Goal: Information Seeking & Learning: Learn about a topic

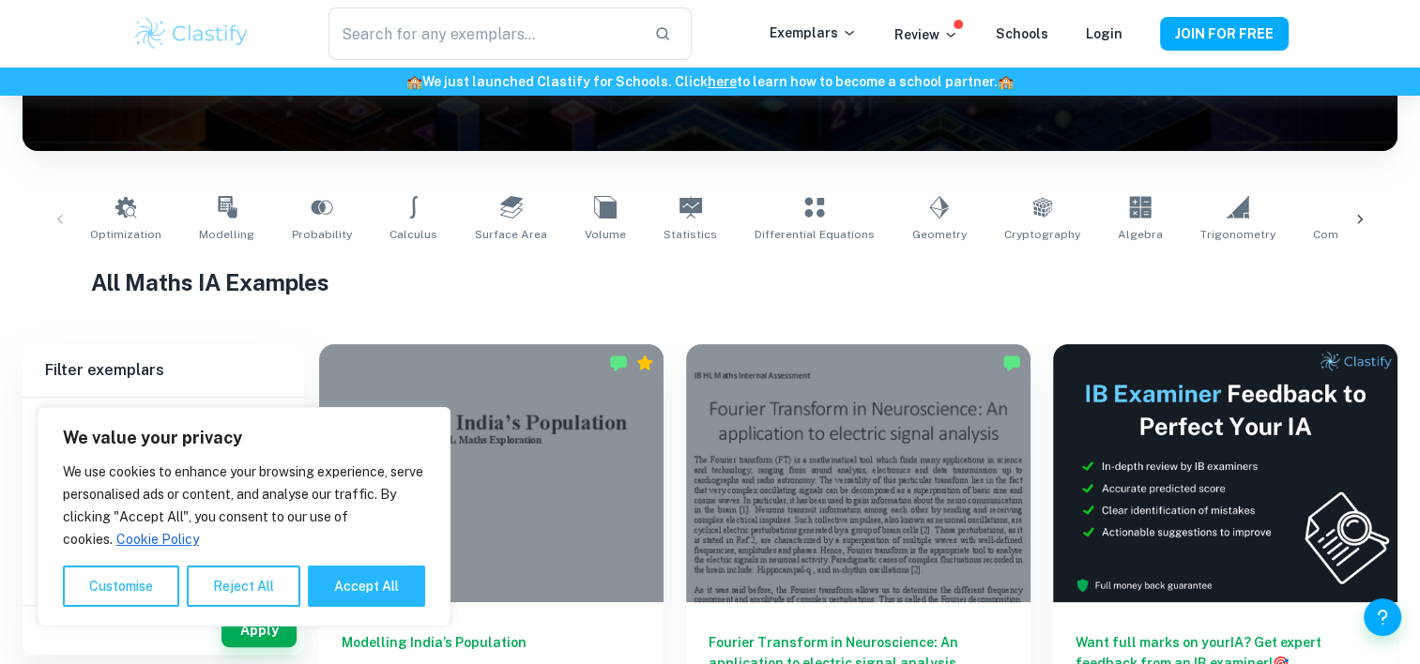
scroll to position [402, 0]
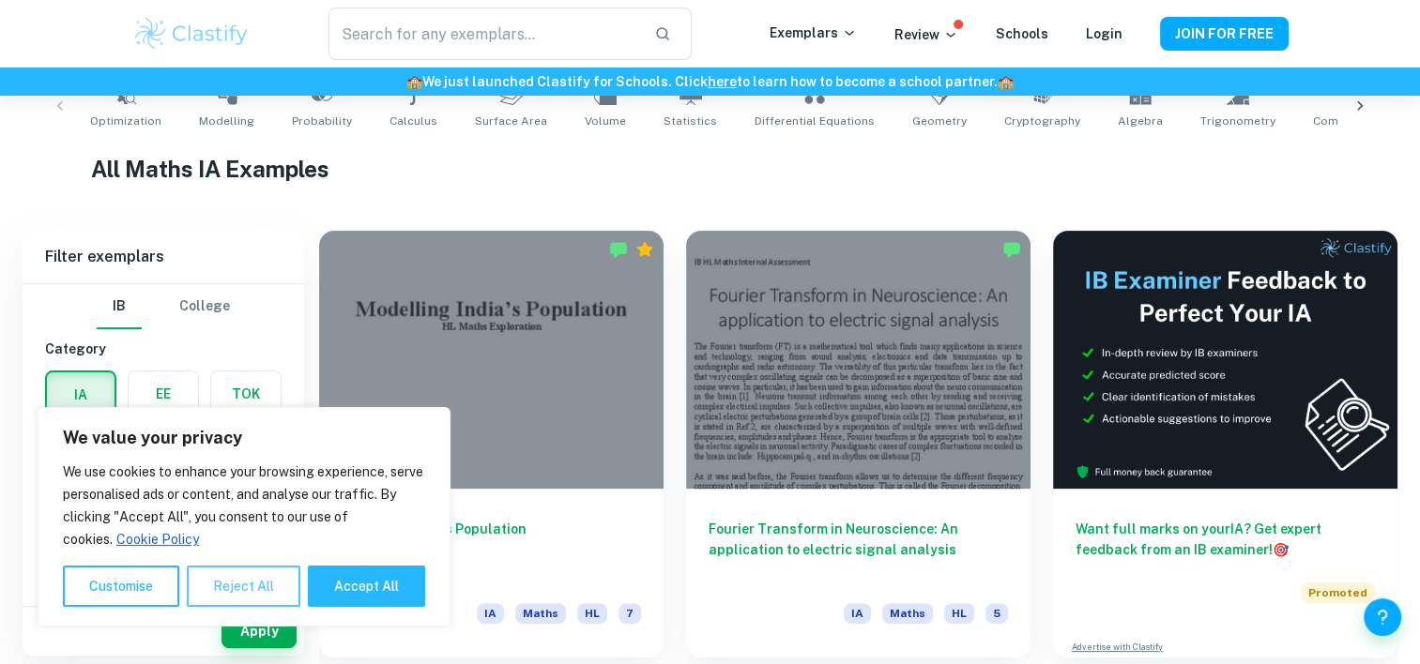
click at [273, 582] on button "Reject All" at bounding box center [244, 586] width 114 height 41
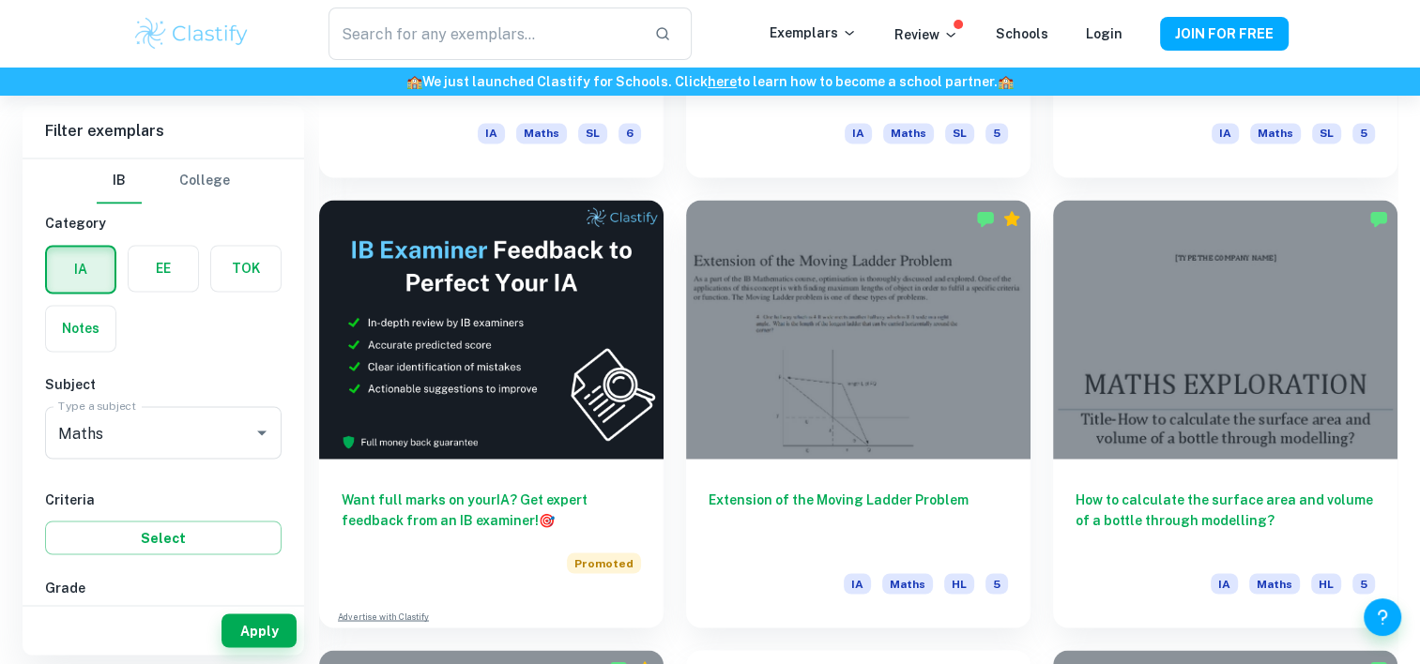
scroll to position [3136, 0]
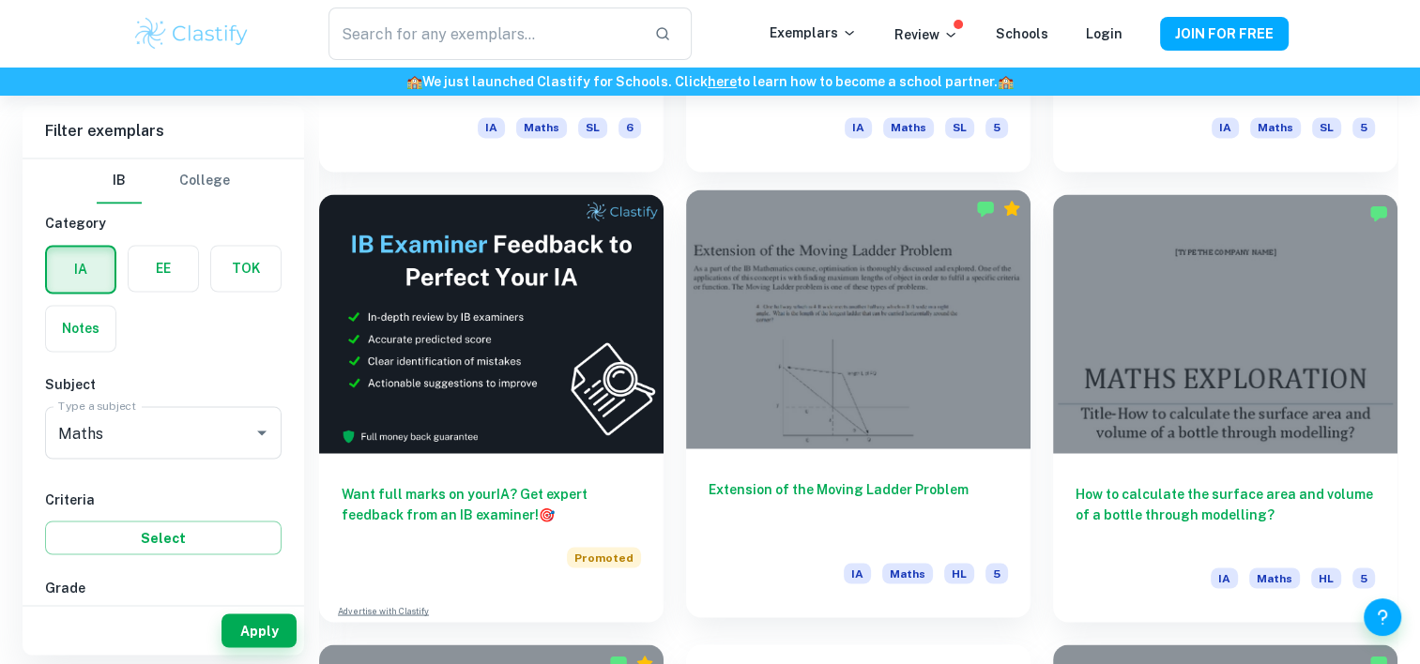
click at [785, 491] on h6 "Extension of the Moving Ladder Problem" at bounding box center [858, 510] width 299 height 62
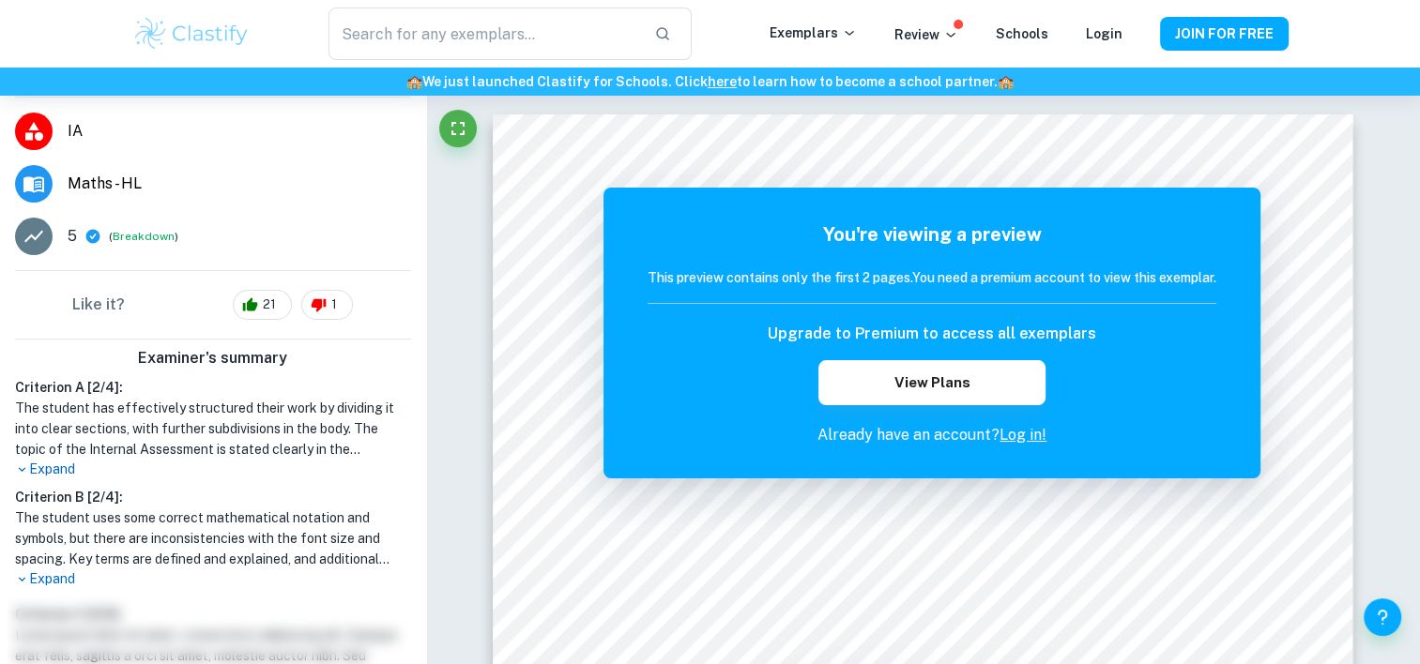
scroll to position [173, 0]
click at [53, 469] on p "Expand" at bounding box center [213, 469] width 396 height 20
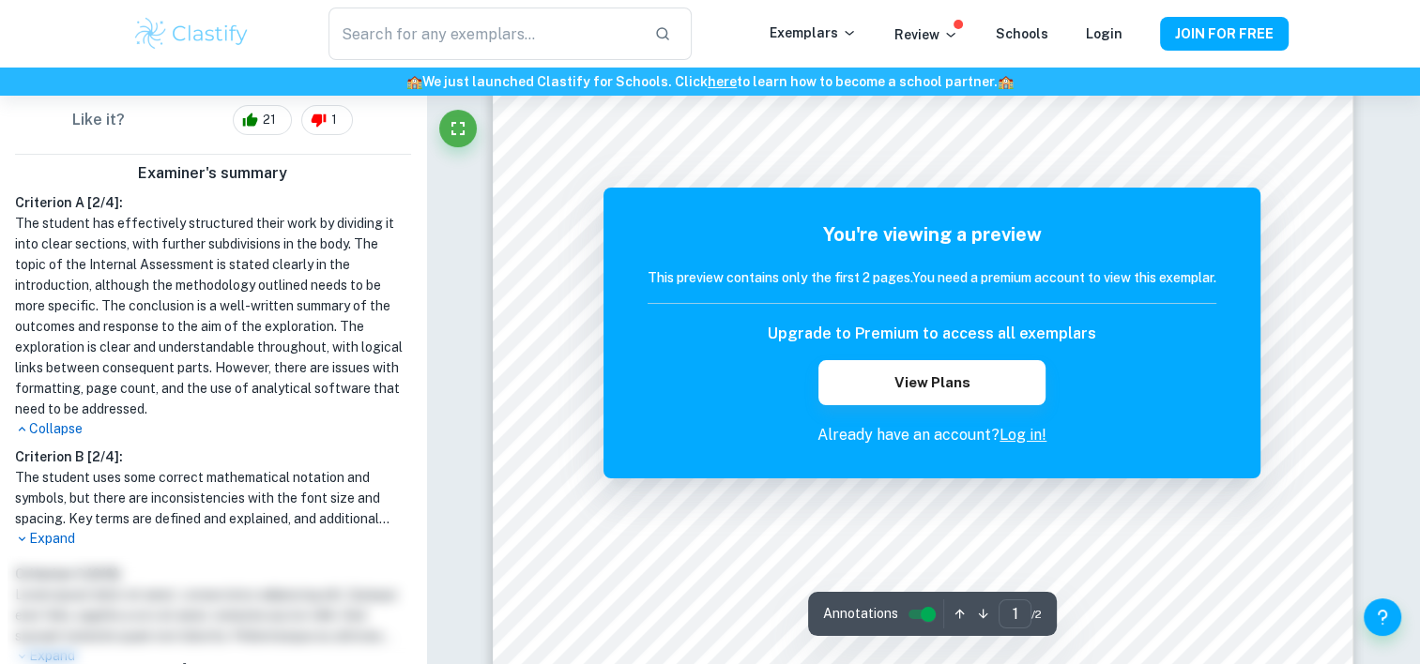
scroll to position [627, 0]
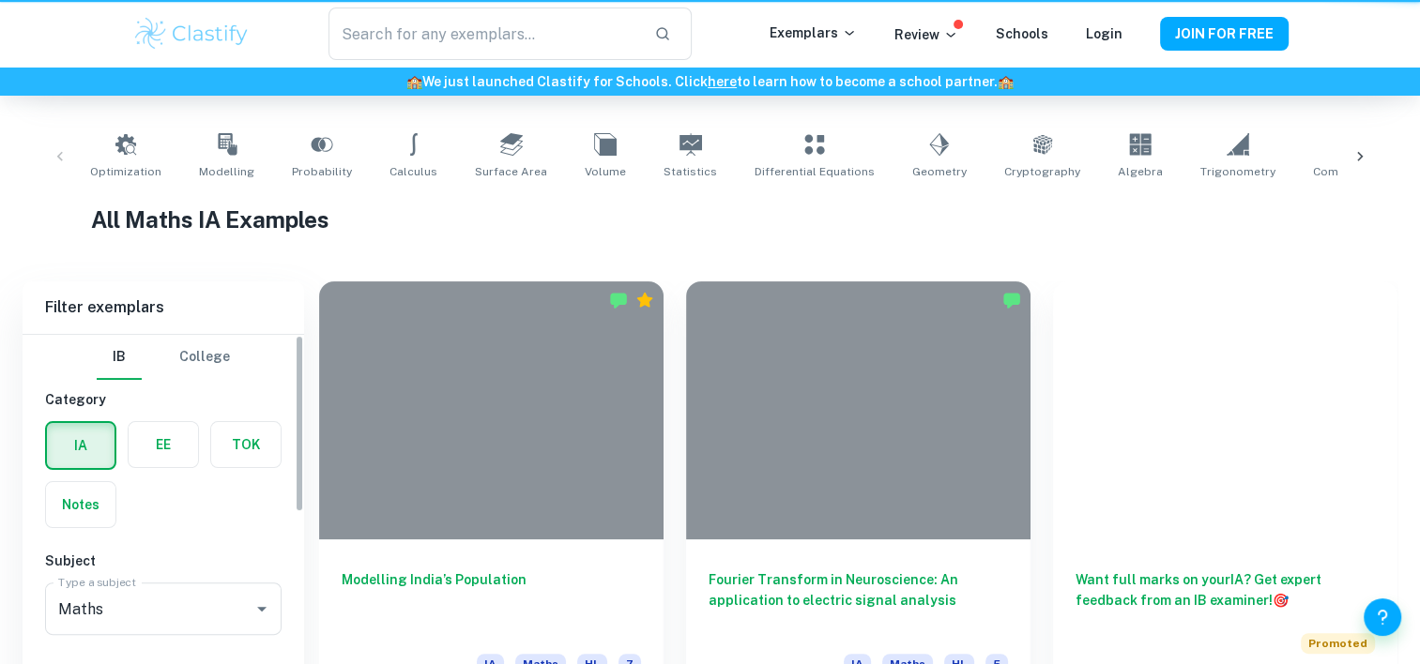
scroll to position [3136, 0]
